Goal: Find contact information: Find contact information

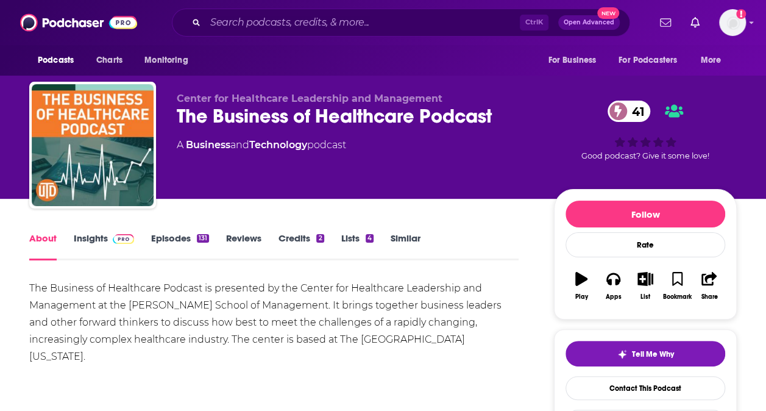
click at [74, 234] on link "Insights" at bounding box center [104, 246] width 60 height 28
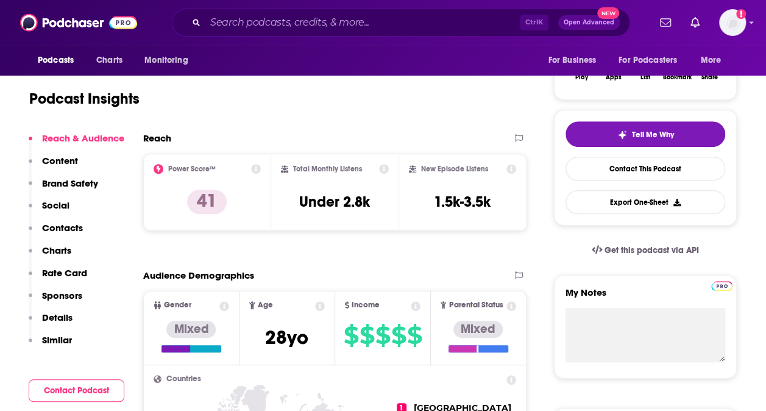
click at [54, 230] on p "Contacts" at bounding box center [62, 228] width 41 height 12
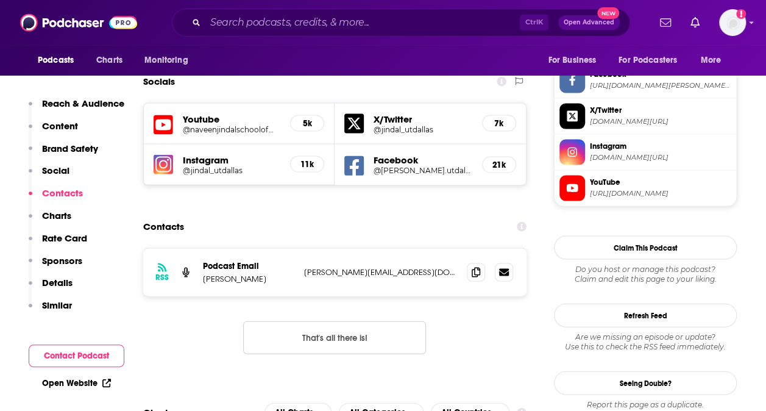
scroll to position [1159, 0]
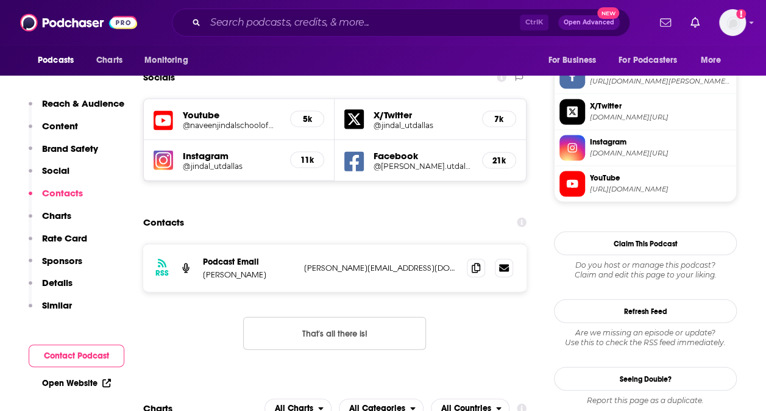
click at [249, 269] on p "[PERSON_NAME]" at bounding box center [248, 274] width 91 height 10
copy p "[PERSON_NAME]"
click at [327, 263] on p "[PERSON_NAME][EMAIL_ADDRESS][DOMAIN_NAME]" at bounding box center [380, 268] width 153 height 10
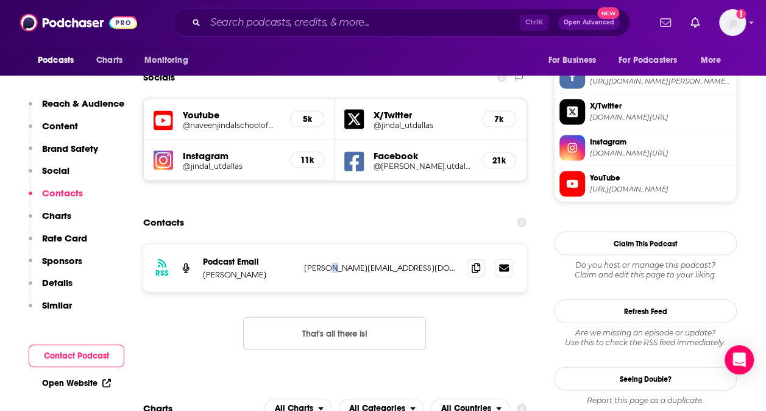
click at [327, 263] on p "[PERSON_NAME][EMAIL_ADDRESS][DOMAIN_NAME]" at bounding box center [380, 268] width 153 height 10
copy div "[PERSON_NAME][EMAIL_ADDRESS][DOMAIN_NAME] [PERSON_NAME][EMAIL_ADDRESS][DOMAIN_N…"
